Goal: Task Accomplishment & Management: Manage account settings

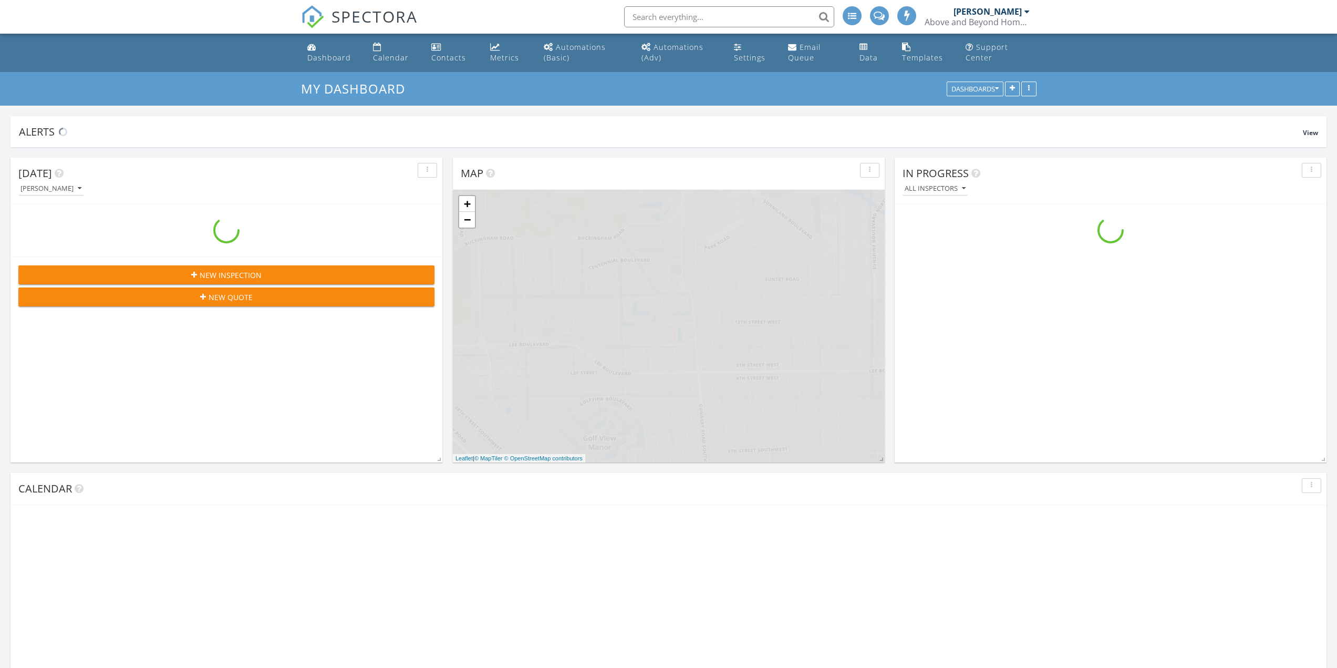
scroll to position [973, 1354]
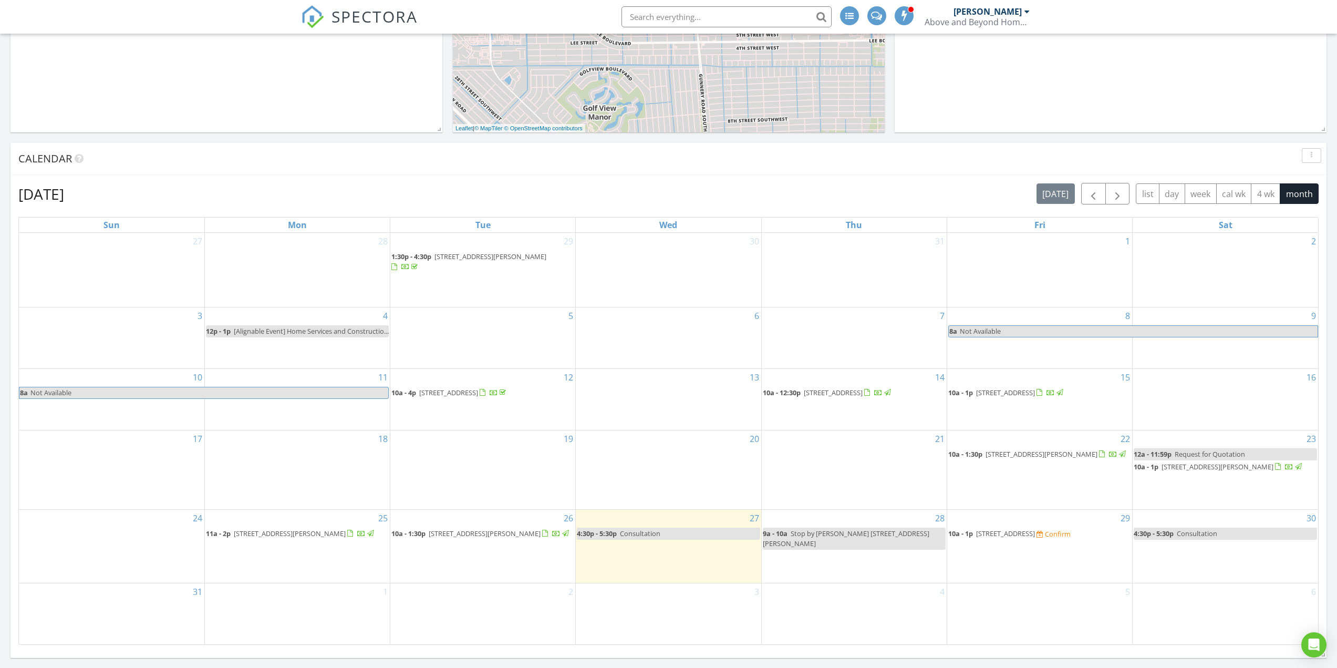
scroll to position [473, 0]
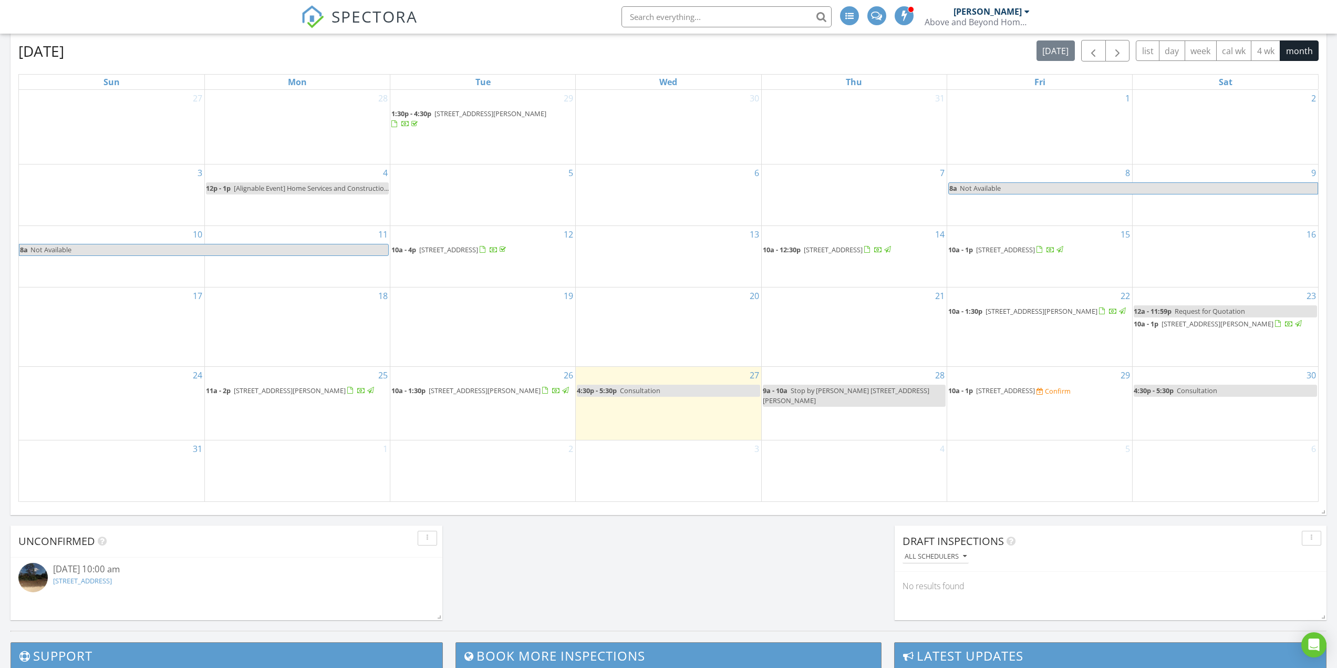
click at [855, 425] on div "28 9a - 10a Stop by Irene 1419 Alwynne Dr S" at bounding box center [854, 404] width 185 height 74
click at [835, 398] on icon at bounding box center [833, 398] width 6 height 7
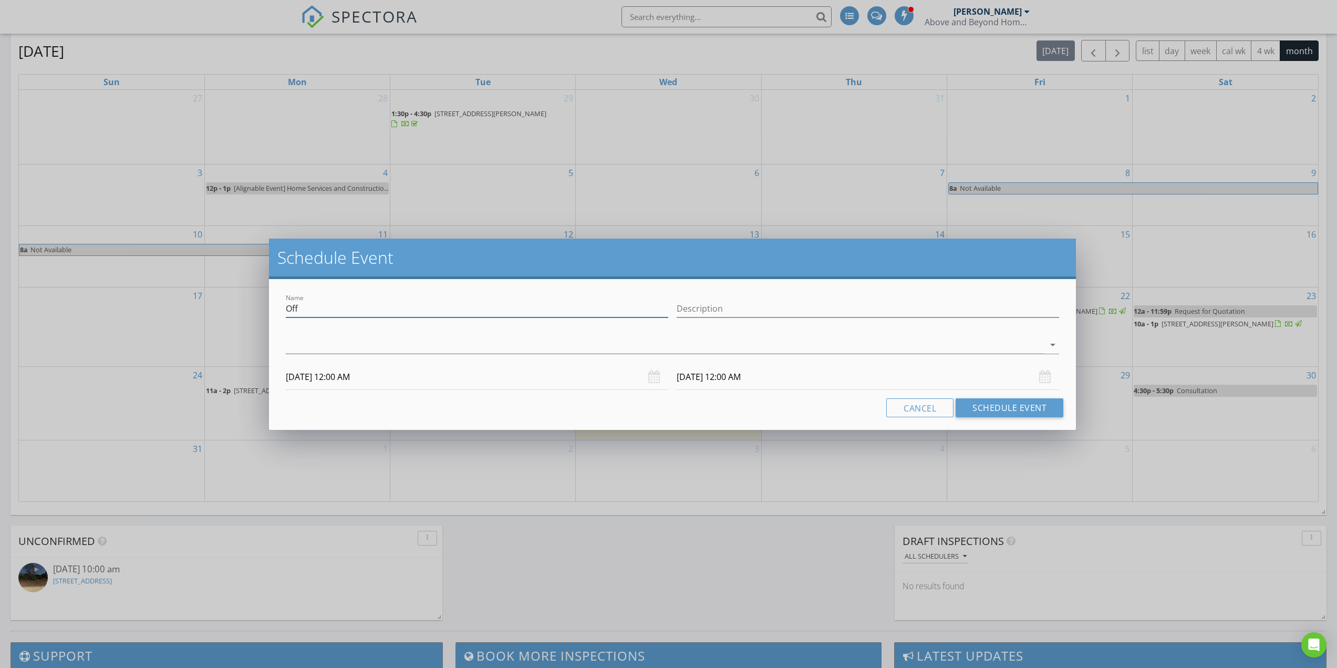
click at [338, 304] on input "Off" at bounding box center [477, 308] width 383 height 17
drag, startPoint x: 345, startPoint y: 307, endPoint x: 287, endPoint y: 306, distance: 58.3
click at [287, 306] on input "Off" at bounding box center [477, 308] width 383 height 17
type input "Car Maintenance"
click at [735, 302] on input "Description" at bounding box center [868, 308] width 383 height 17
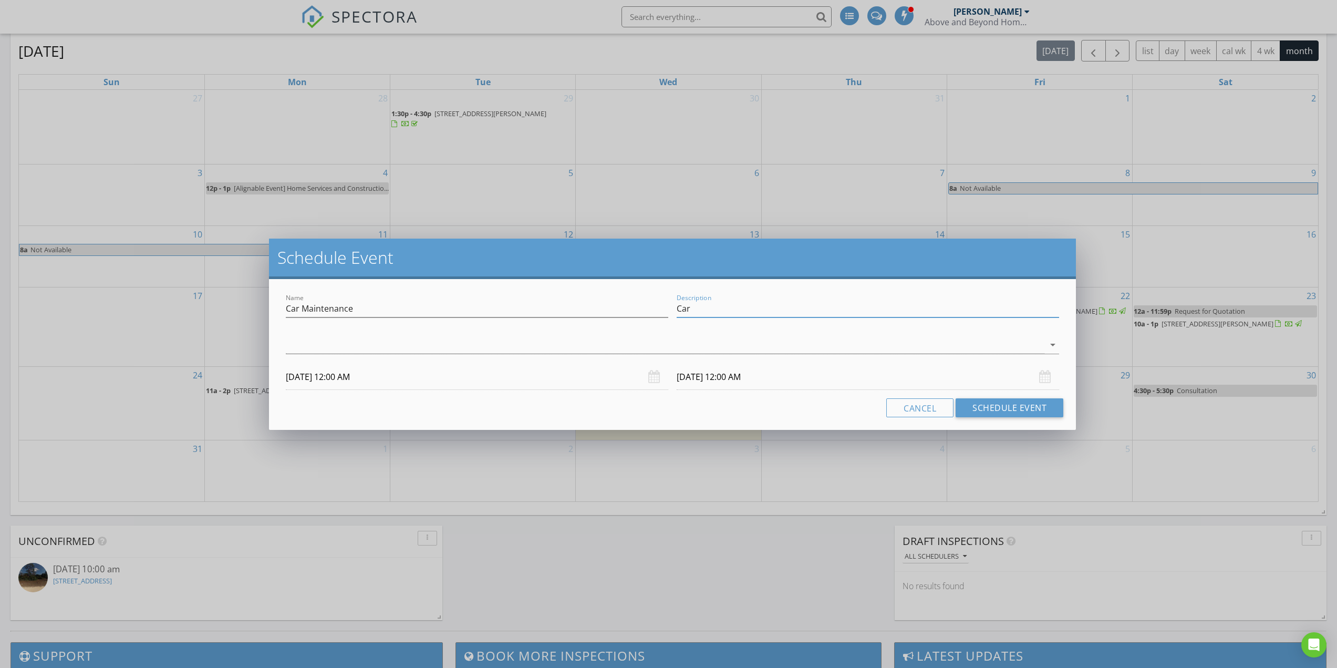
type input "Car"
click at [406, 334] on div "check_box_outline_blank Yevgen Zakarukin arrow_drop_down" at bounding box center [672, 347] width 773 height 34
click at [408, 341] on div at bounding box center [665, 344] width 759 height 17
click at [301, 353] on div at bounding box center [301, 351] width 18 height 18
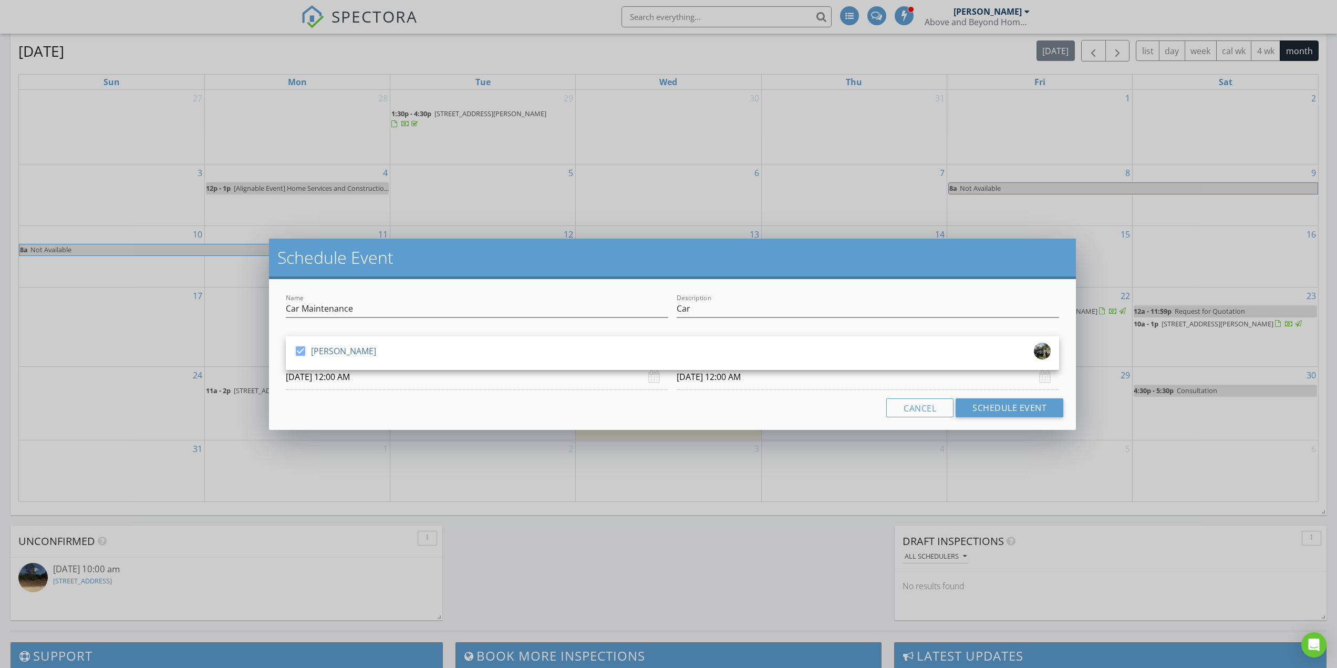
click at [379, 381] on input "08/28/2025 12:00 AM" at bounding box center [477, 377] width 383 height 26
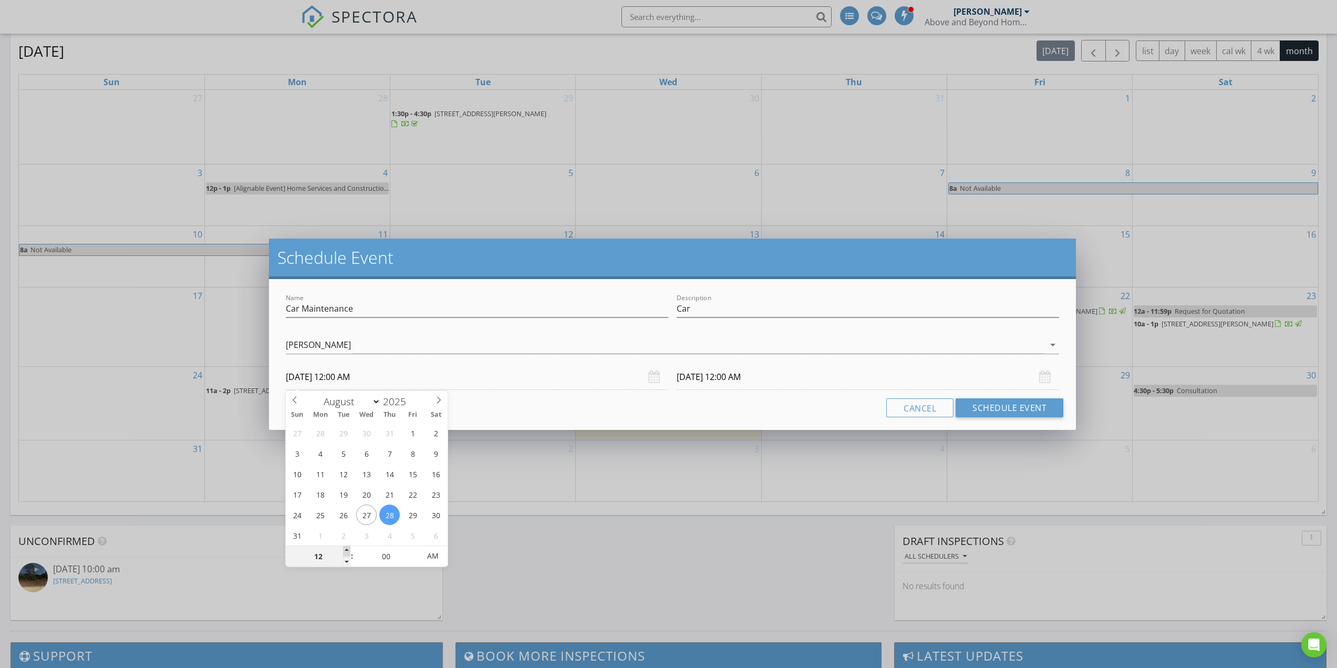
type input "01"
type input "08/28/2025 1:00 AM"
click at [344, 553] on span at bounding box center [346, 551] width 7 height 11
type input "08/29/2025 1:00 AM"
type input "12"
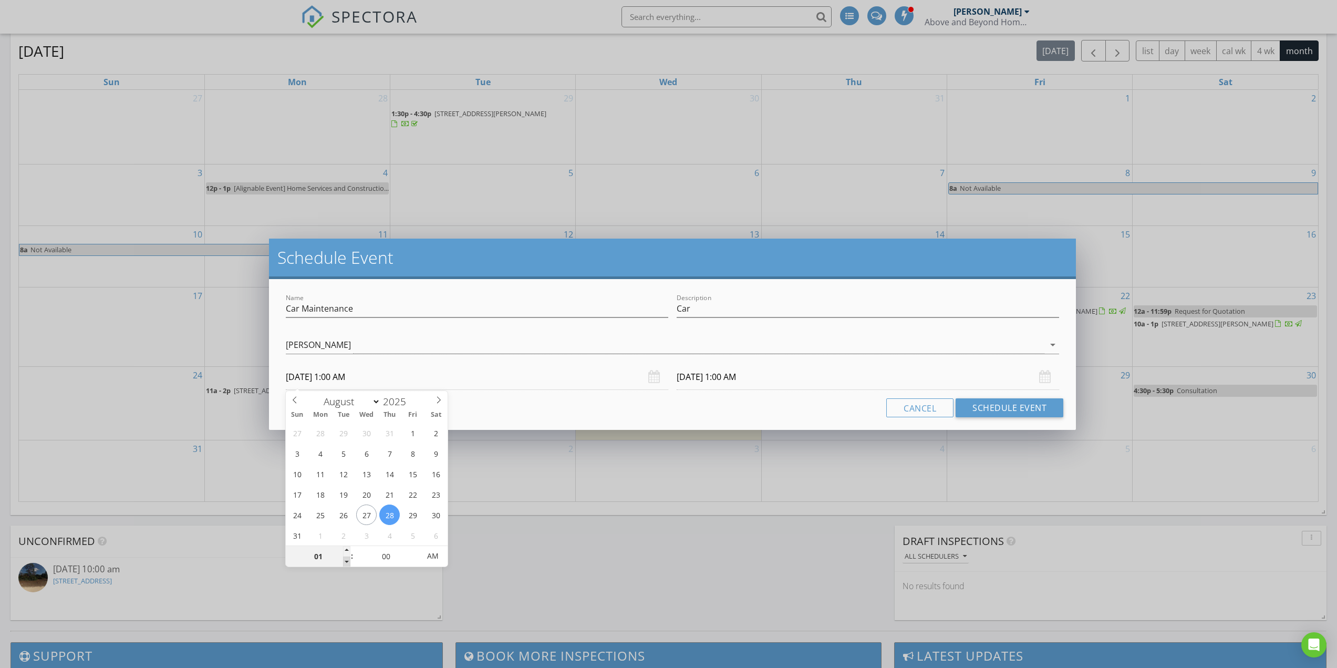
type input "08/28/2025 12:00 AM"
click at [347, 565] on span at bounding box center [346, 561] width 7 height 11
type input "11"
type input "08/28/2025 11:00 PM"
click at [347, 565] on span at bounding box center [346, 561] width 7 height 11
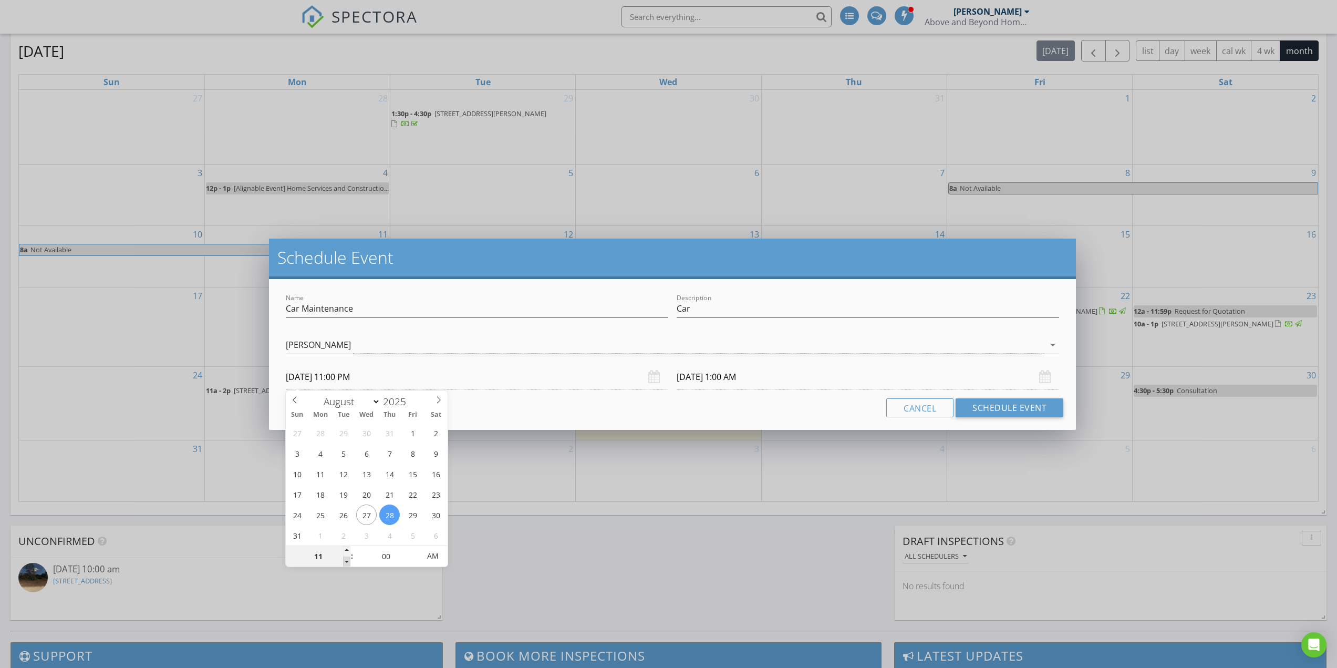
type input "10"
type input "08/28/2025 10:00 PM"
click at [347, 565] on span at bounding box center [346, 561] width 7 height 11
type input "08/29/2025 10:00 PM"
type input "11"
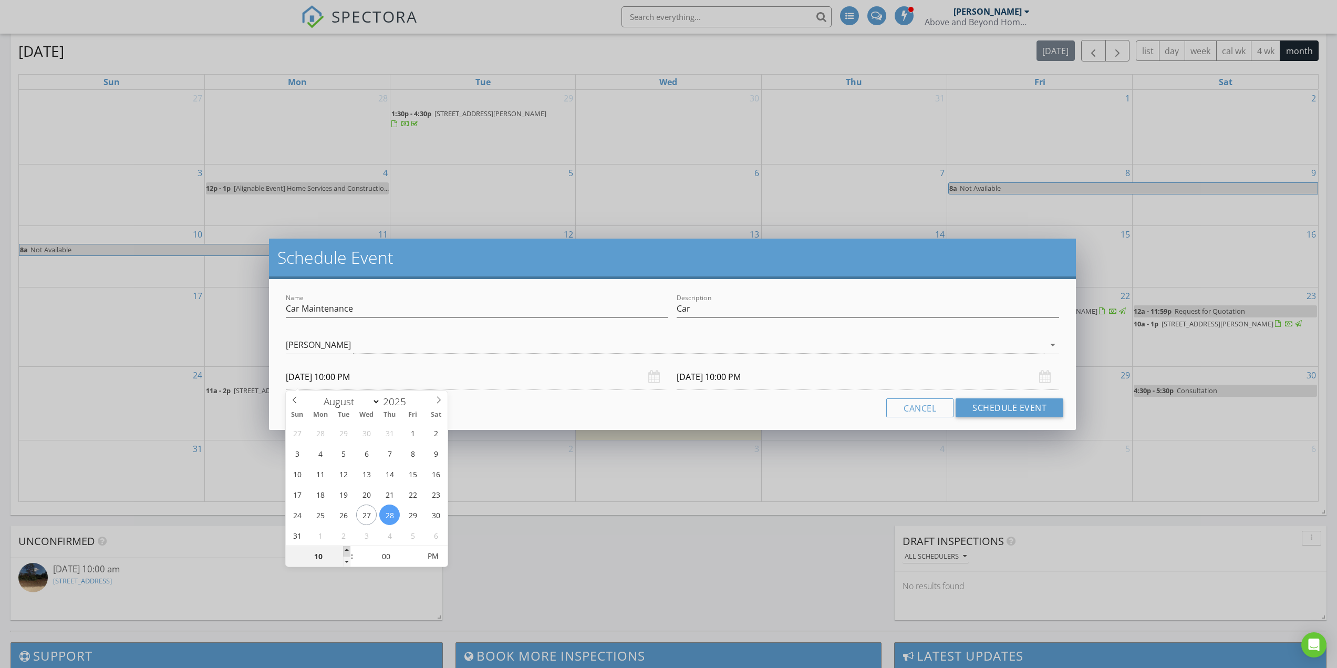
type input "08/28/2025 11:00 PM"
click at [349, 551] on span at bounding box center [346, 551] width 7 height 11
type input "08/29/2025 11:00 PM"
type input "12"
type input "08/28/2025 12:00 AM"
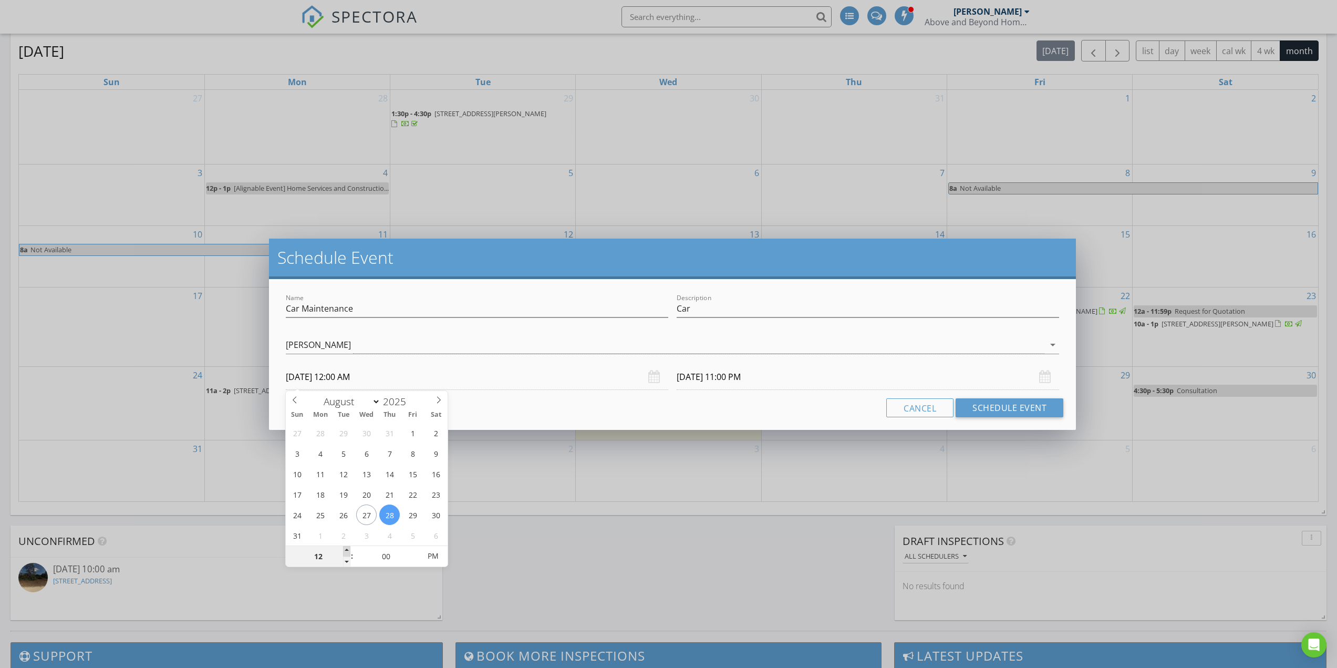
click at [347, 553] on span at bounding box center [346, 551] width 7 height 11
type input "08/29/2025 12:00 AM"
type input "01"
type input "08/28/2025 1:00 AM"
click at [347, 552] on span at bounding box center [346, 551] width 7 height 11
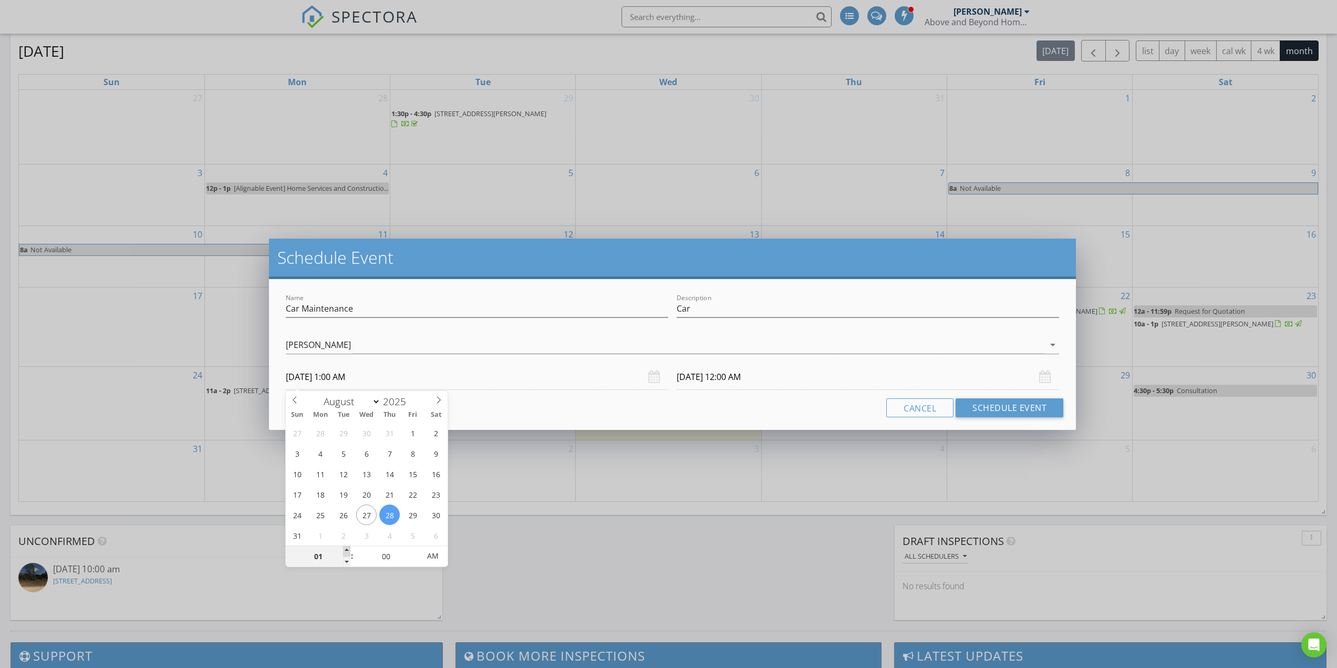
type input "01"
type input "08/29/2025 1:00 AM"
type input "02"
type input "08/28/2025 2:00 AM"
click at [347, 552] on span at bounding box center [346, 551] width 7 height 11
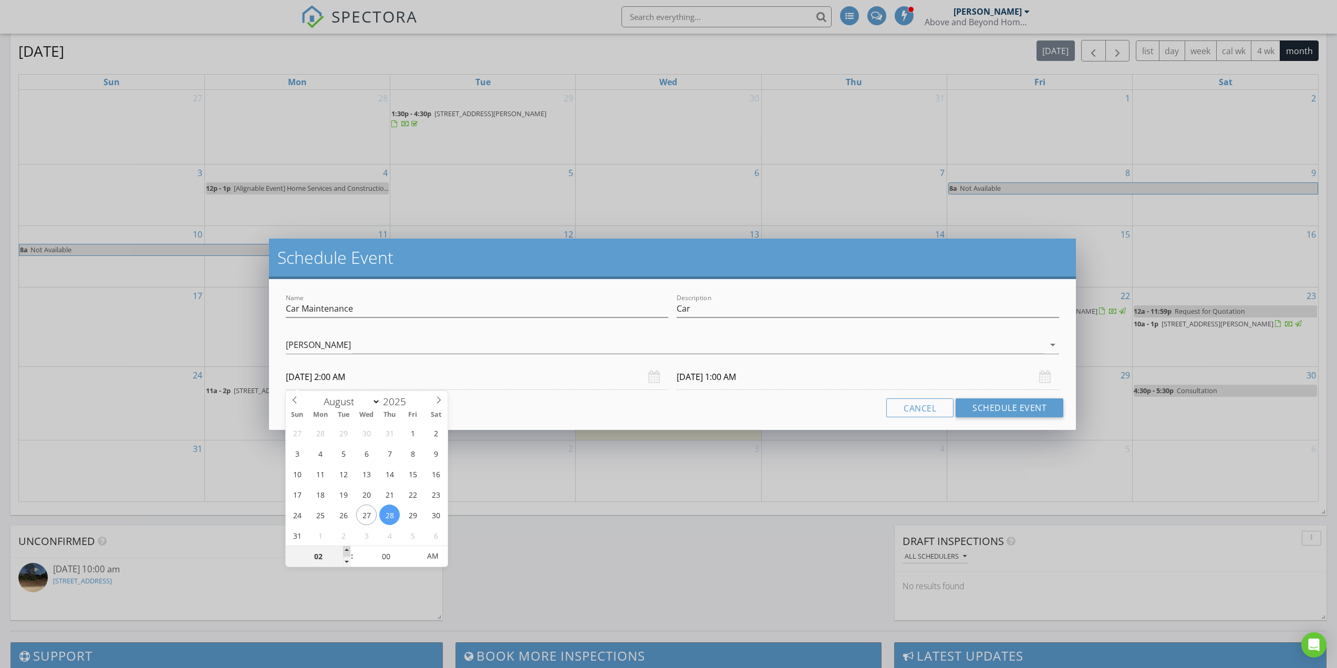
type input "03"
type input "08/28/2025 3:00 AM"
click at [347, 552] on span at bounding box center [346, 551] width 7 height 11
type input "04"
type input "08/28/2025 4:00 AM"
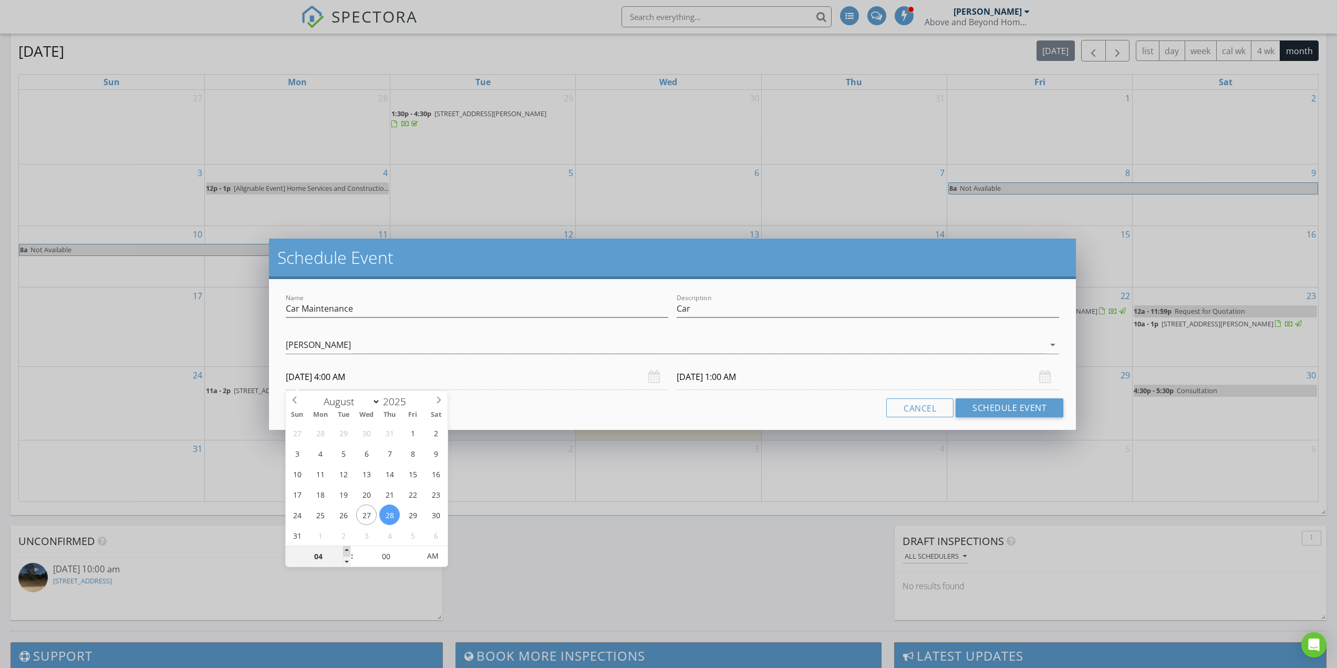
click at [347, 552] on span at bounding box center [346, 551] width 7 height 11
type input "05"
type input "08/28/2025 5:00 AM"
click at [347, 552] on span at bounding box center [346, 551] width 7 height 11
type input "06"
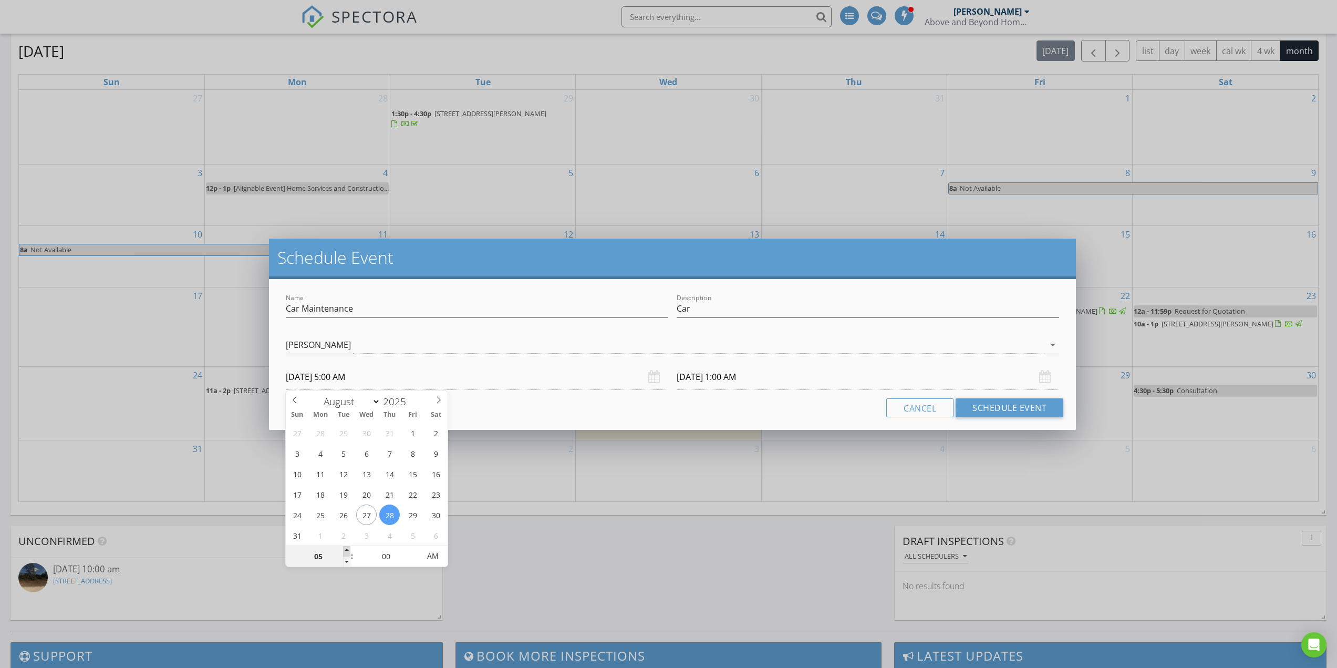
type input "08/28/2025 6:00 AM"
click at [347, 552] on span at bounding box center [346, 551] width 7 height 11
type input "07"
type input "08/28/2025 7:00 AM"
click at [347, 552] on span at bounding box center [346, 551] width 7 height 11
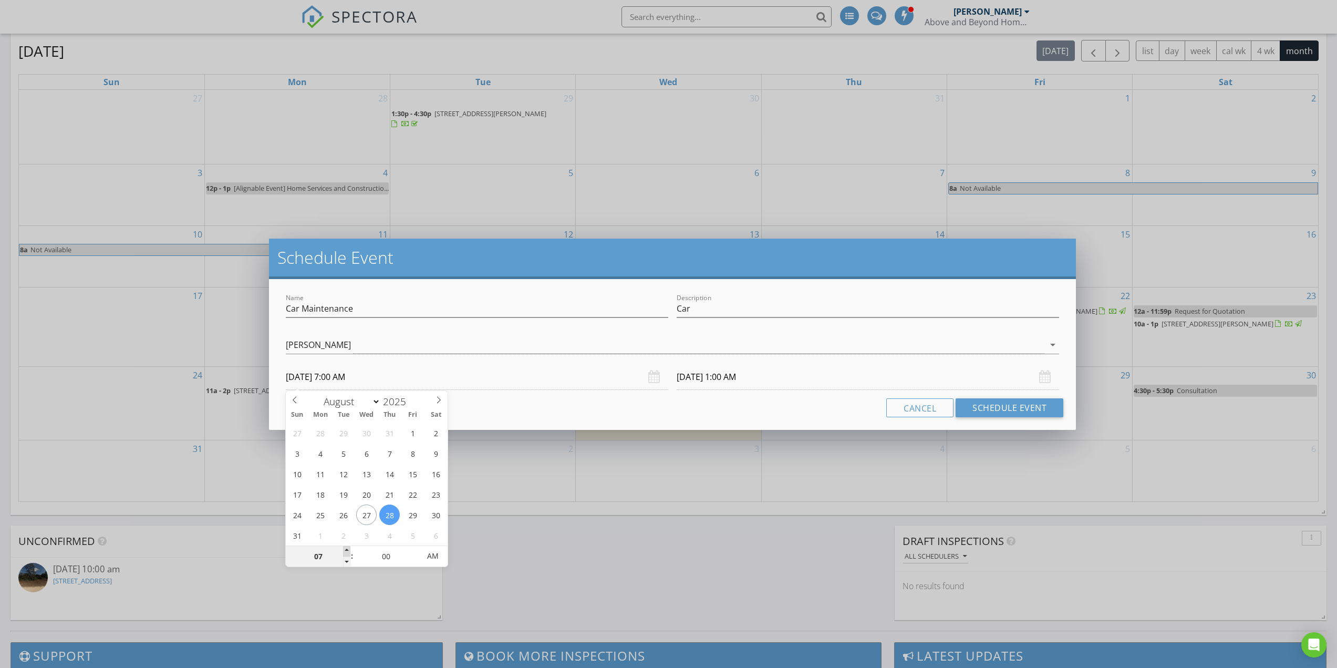
type input "08"
type input "08/28/2025 8:00 AM"
click at [347, 552] on span at bounding box center [346, 551] width 7 height 11
type input "09"
type input "08/28/2025 9:00 AM"
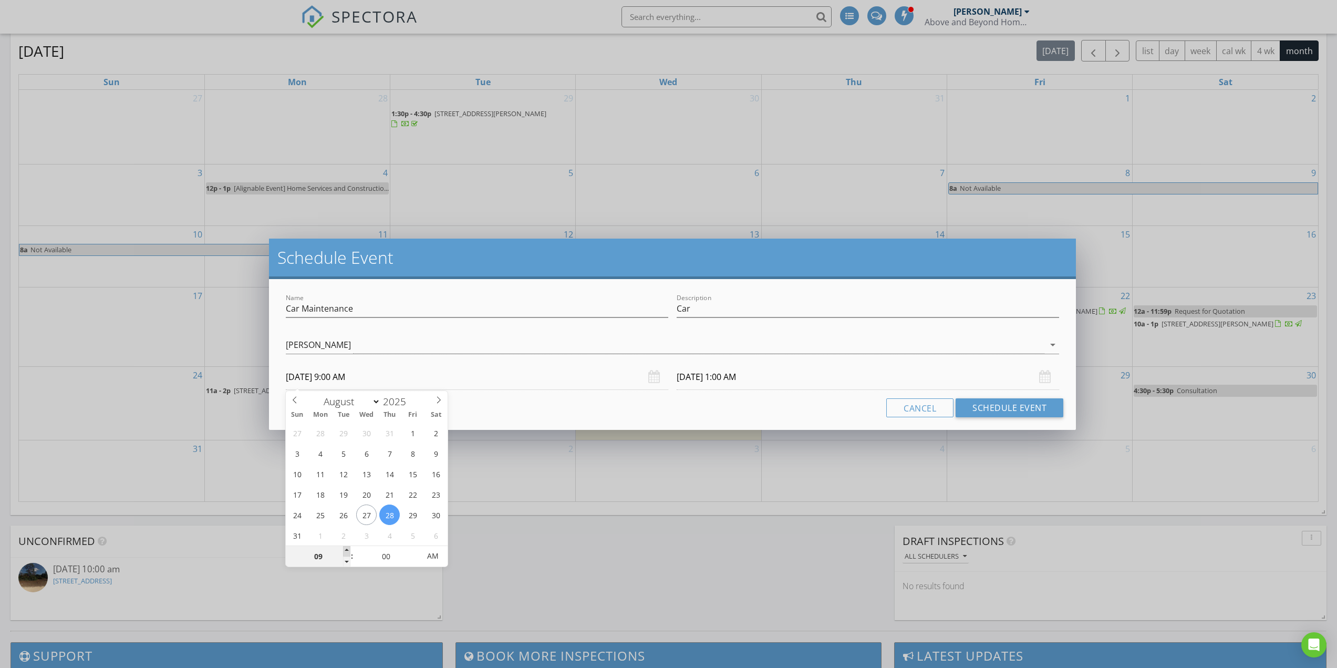
click at [347, 552] on span at bounding box center [346, 551] width 7 height 11
type input "10"
type input "08/28/2025 10:00 AM"
click at [347, 552] on span at bounding box center [346, 551] width 7 height 11
type input "10"
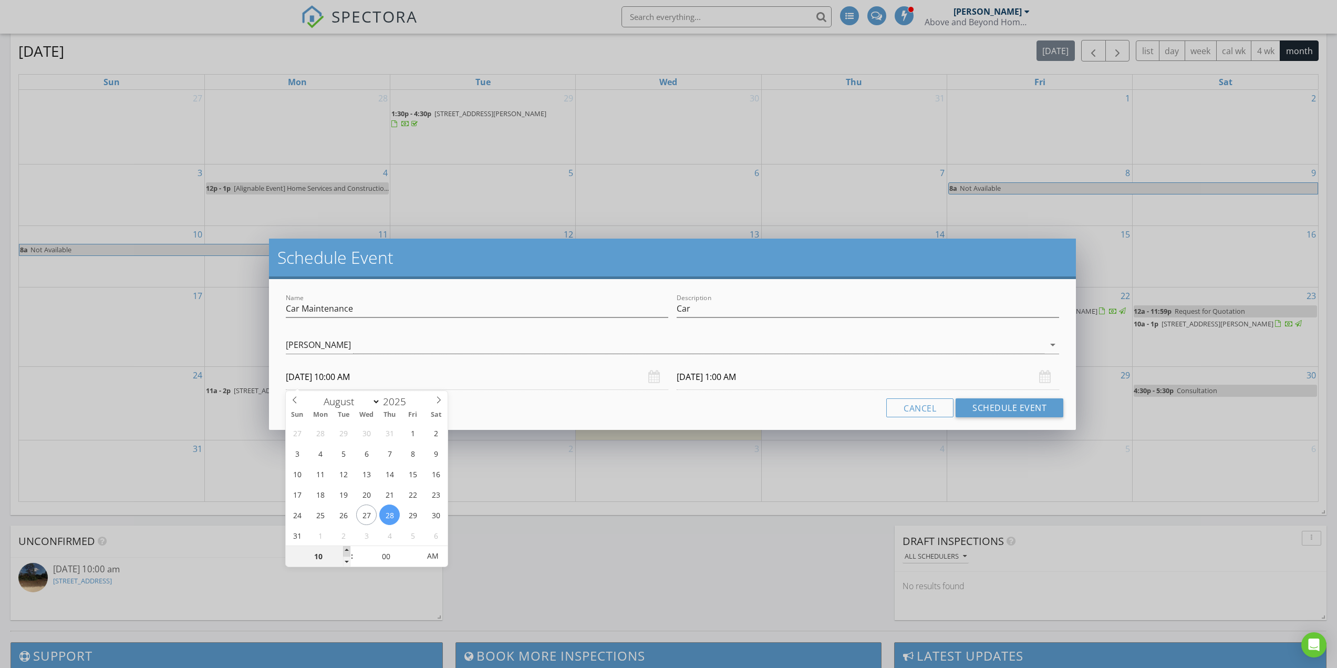
type input "08/29/2025 10:00 AM"
type input "11"
type input "08/28/2025 11:00 AM"
click at [347, 552] on span at bounding box center [346, 551] width 7 height 11
type input "11"
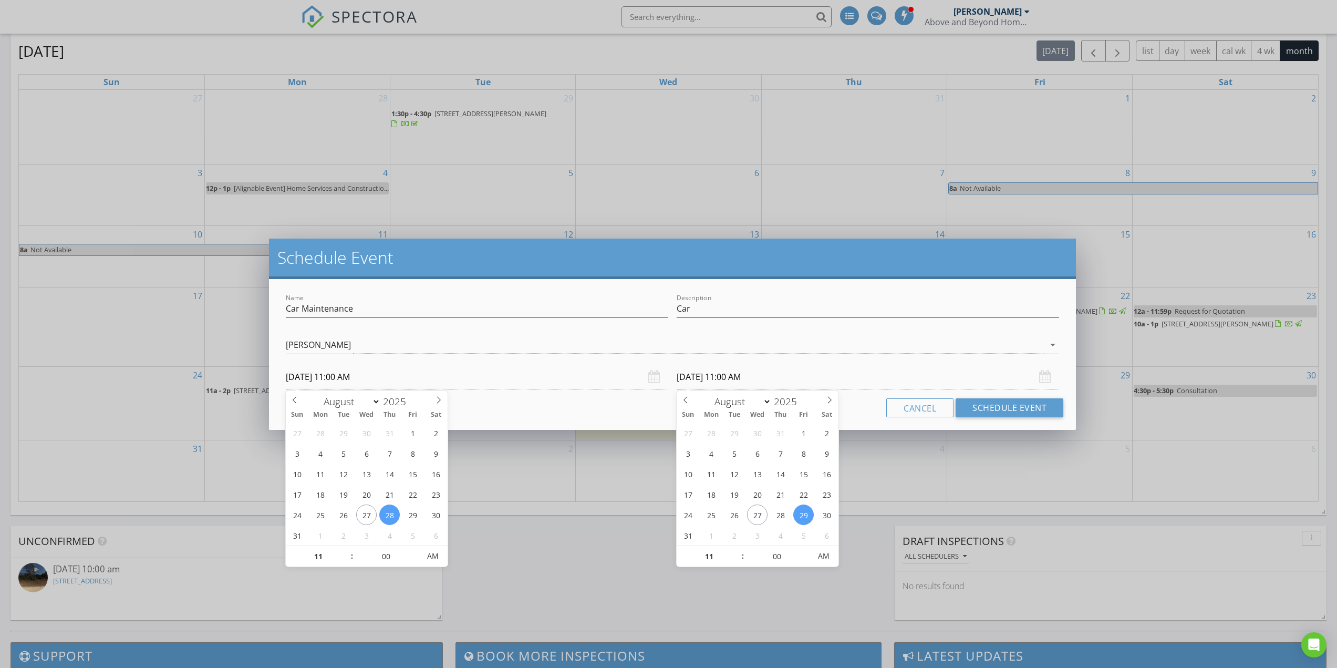
click at [757, 383] on input "08/29/2025 11:00 AM" at bounding box center [868, 377] width 383 height 26
type input "08/28/2025 11:00 AM"
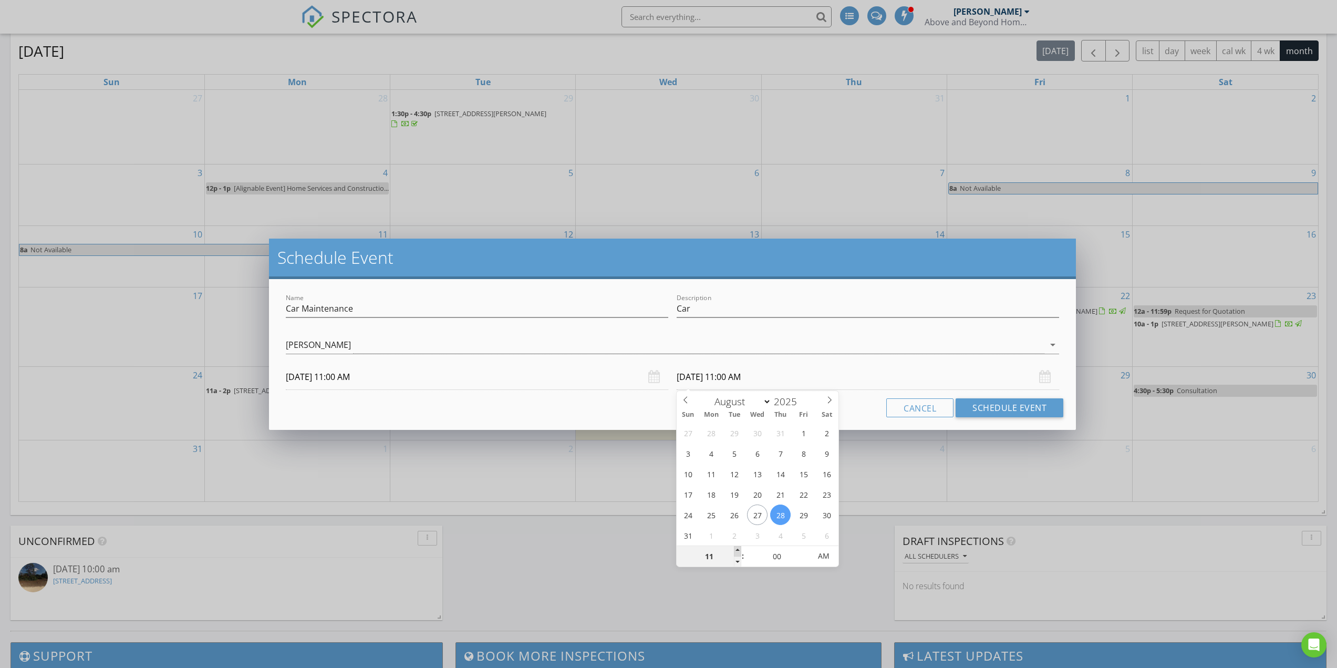
type input "12"
type input "08/28/2025 12:00 PM"
click at [737, 551] on span at bounding box center [737, 551] width 7 height 11
type input "01"
type input "08/28/2025 1:00 PM"
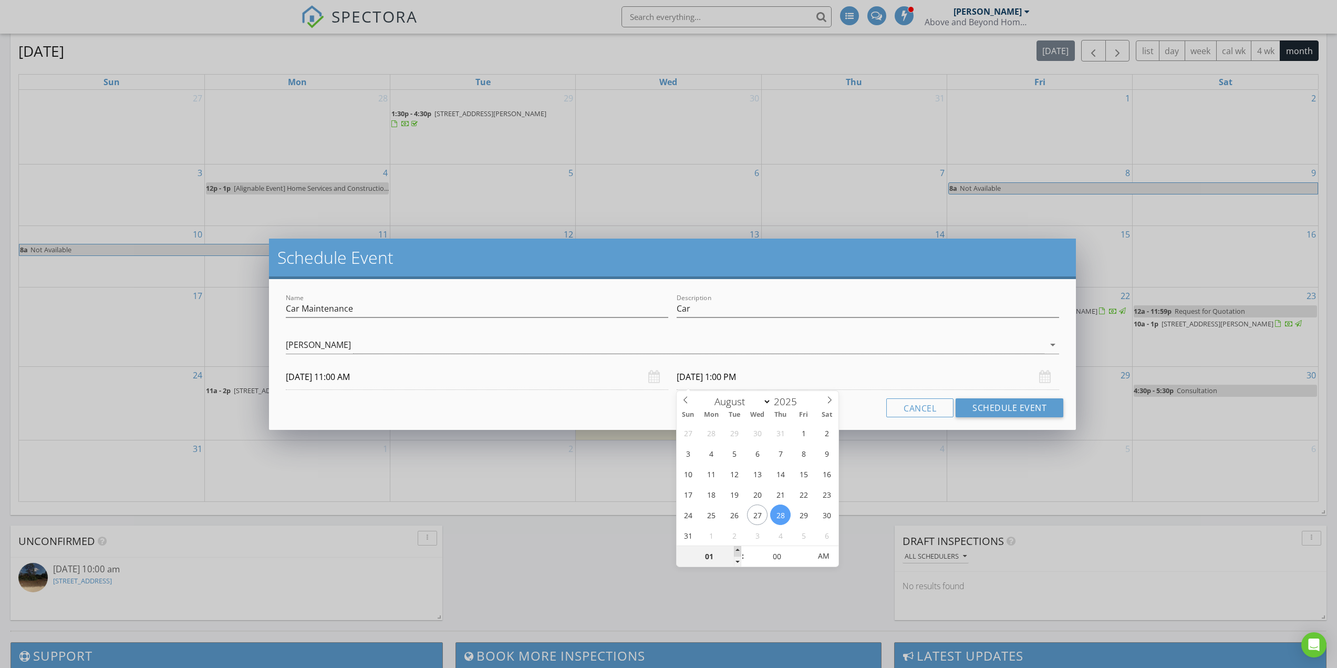
click at [737, 551] on span at bounding box center [737, 551] width 7 height 11
type input "02"
type input "08/28/2025 2:00 PM"
click at [737, 551] on span at bounding box center [737, 551] width 7 height 11
type input "03"
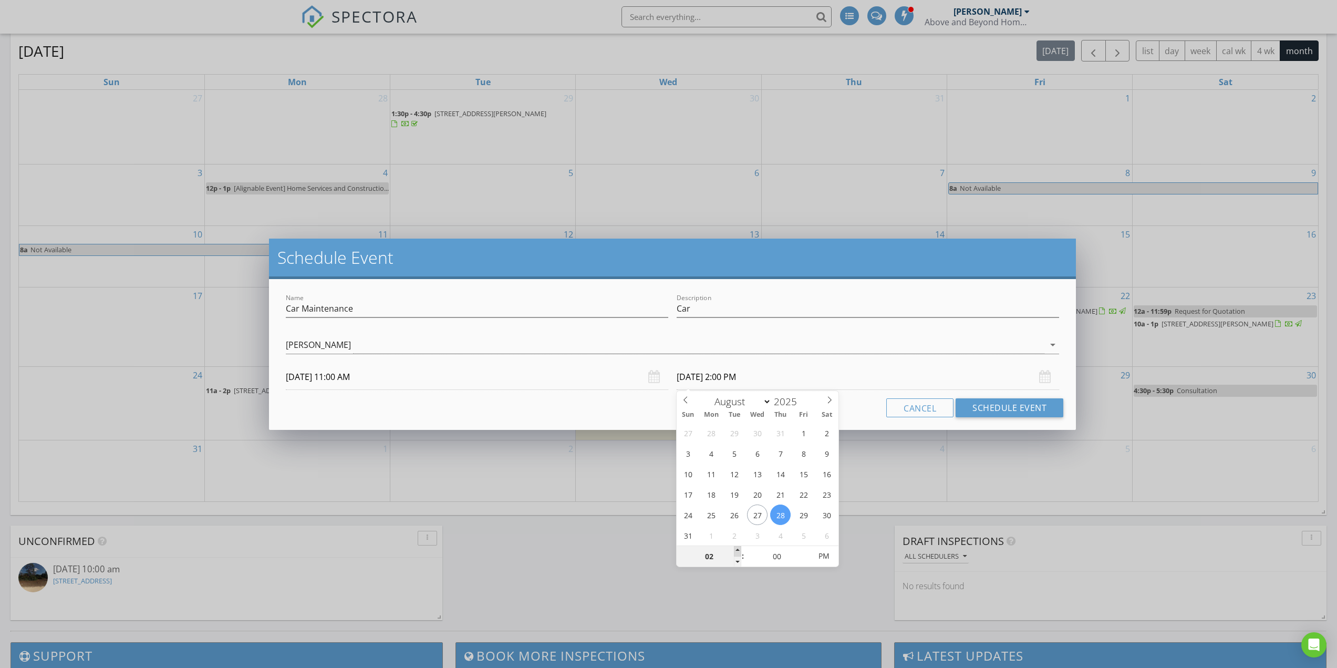
type input "08/28/2025 3:00 PM"
click at [737, 551] on span at bounding box center [737, 551] width 7 height 11
type input "04"
type input "08/28/2025 4:00 PM"
click at [737, 551] on span at bounding box center [737, 551] width 7 height 11
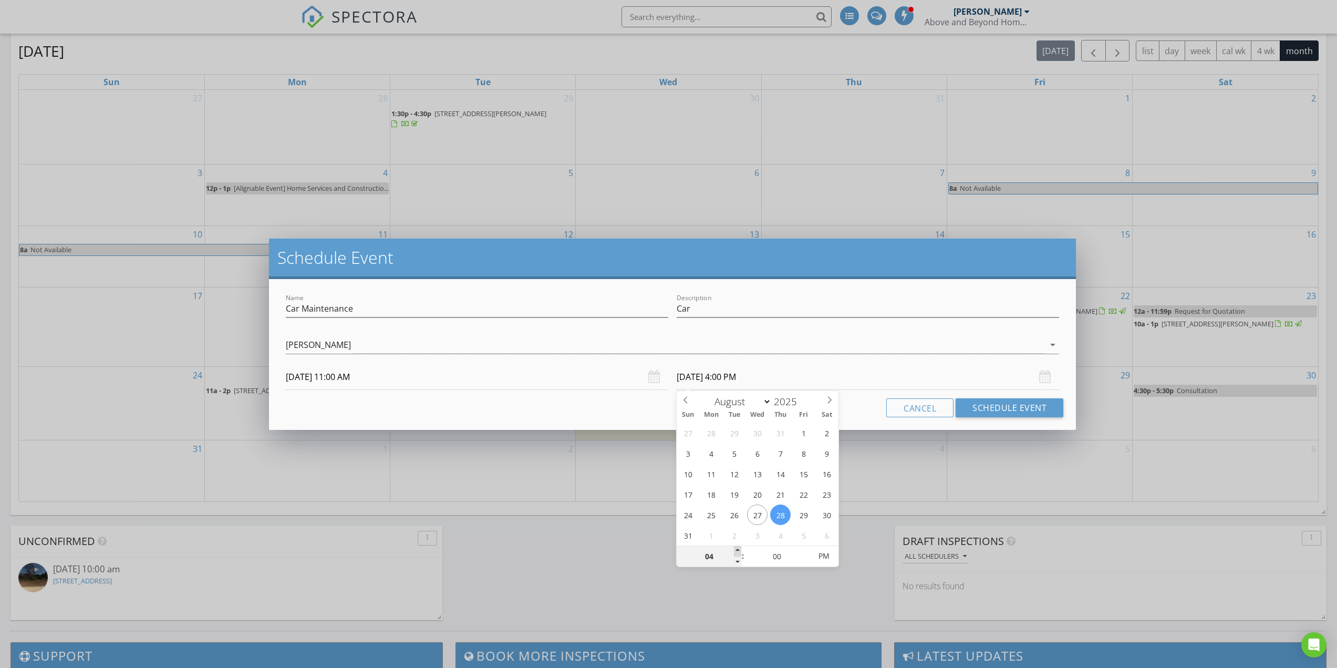
type input "05"
type input "08/28/2025 5:00 PM"
click at [737, 551] on span at bounding box center [737, 551] width 7 height 11
type input "06"
type input "08/28/2025 6:00 PM"
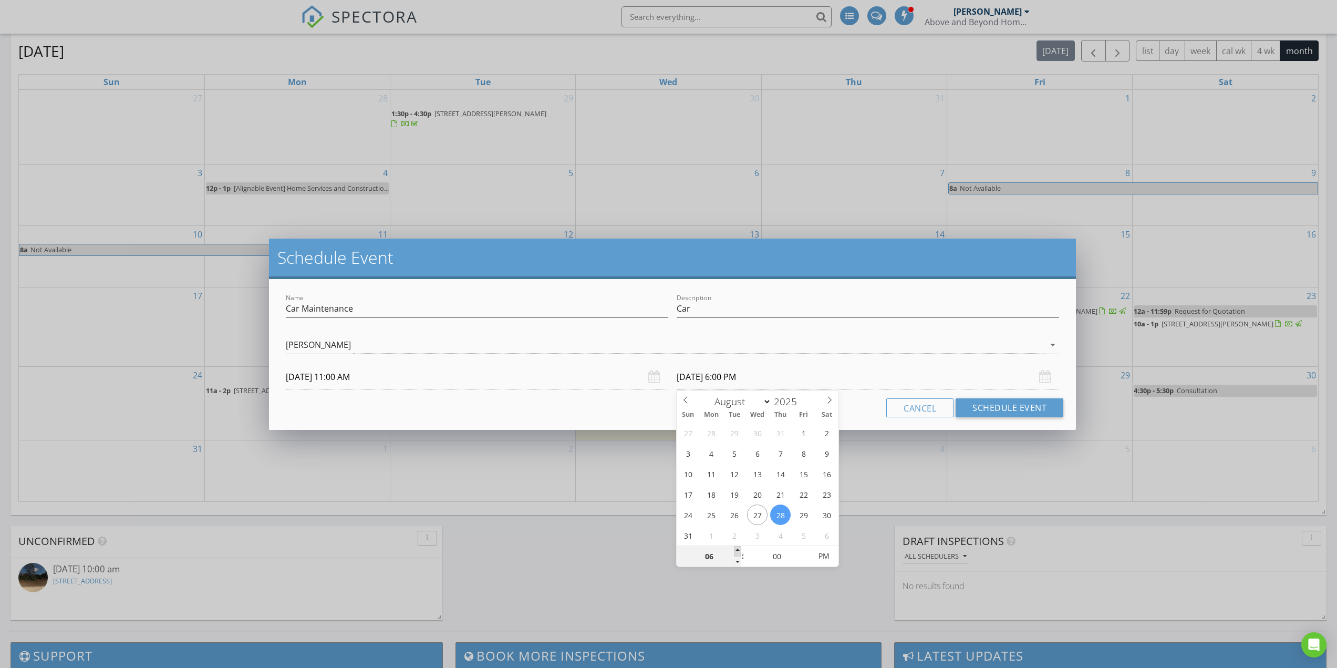
click at [737, 551] on span at bounding box center [737, 551] width 7 height 11
click at [989, 411] on button "Schedule Event" at bounding box center [1010, 407] width 108 height 19
